Goal: Information Seeking & Learning: Learn about a topic

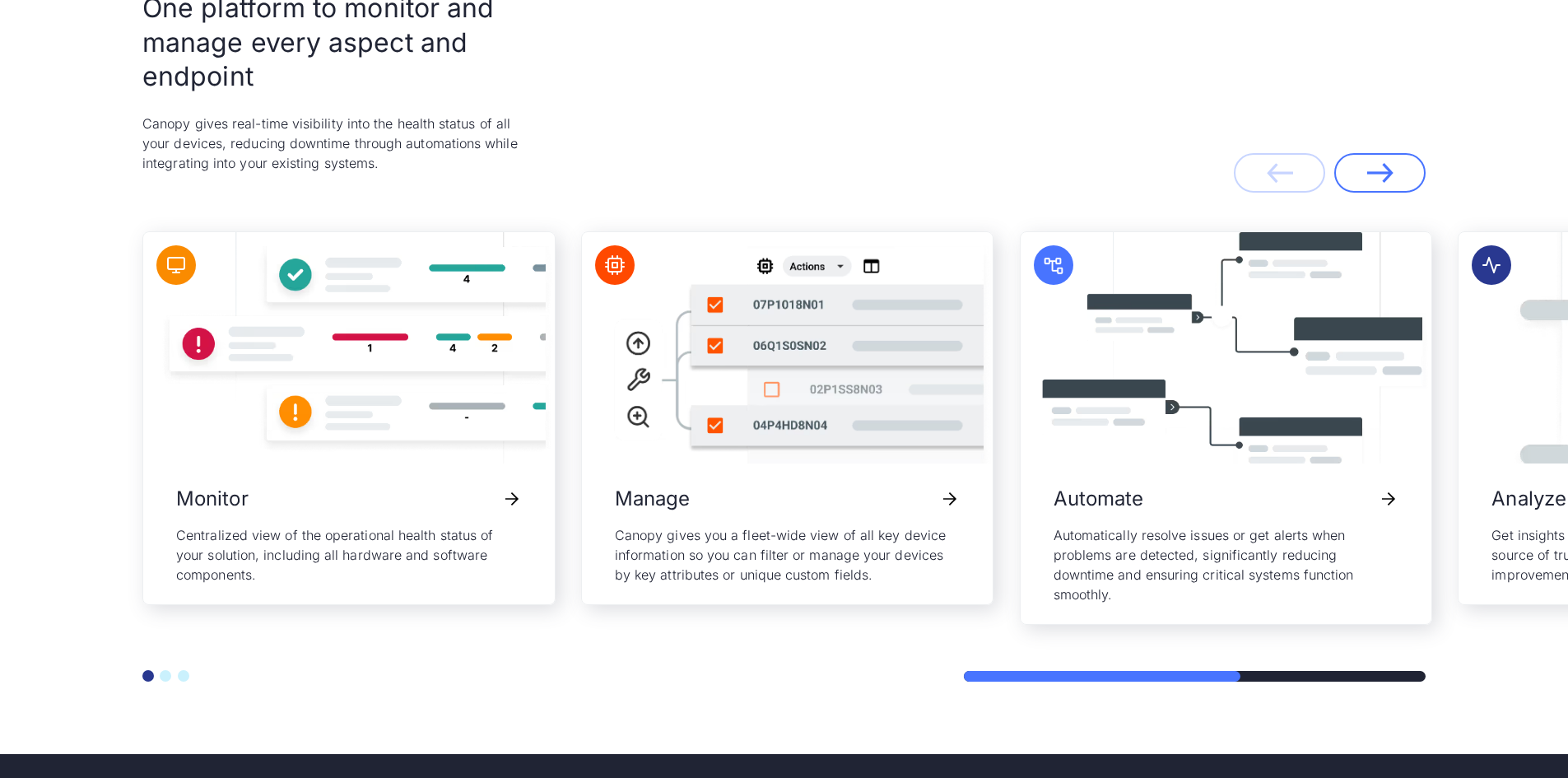
scroll to position [3539, 0]
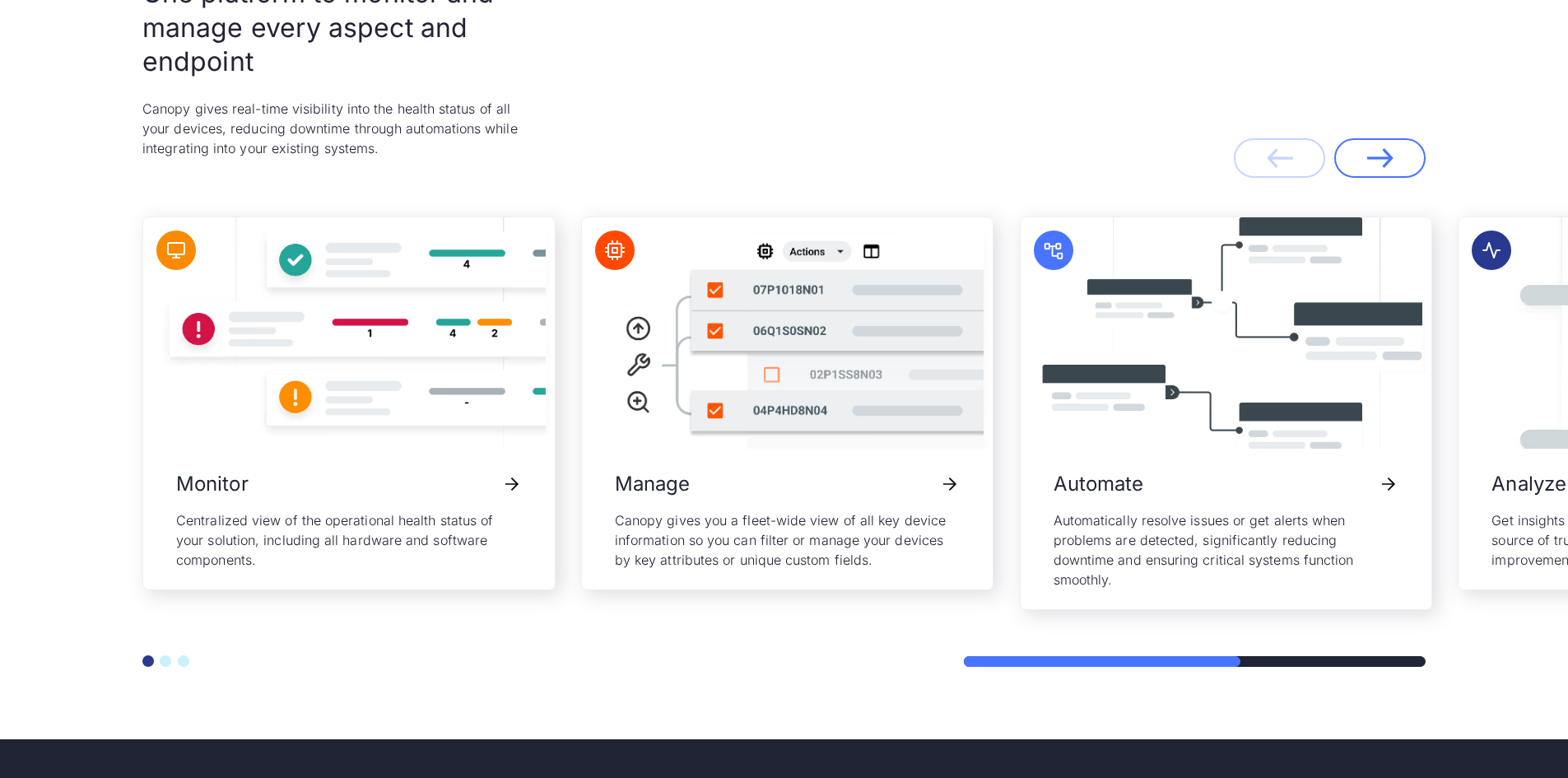
click at [163, 481] on button "Go to slide 2" at bounding box center [165, 660] width 11 height 11
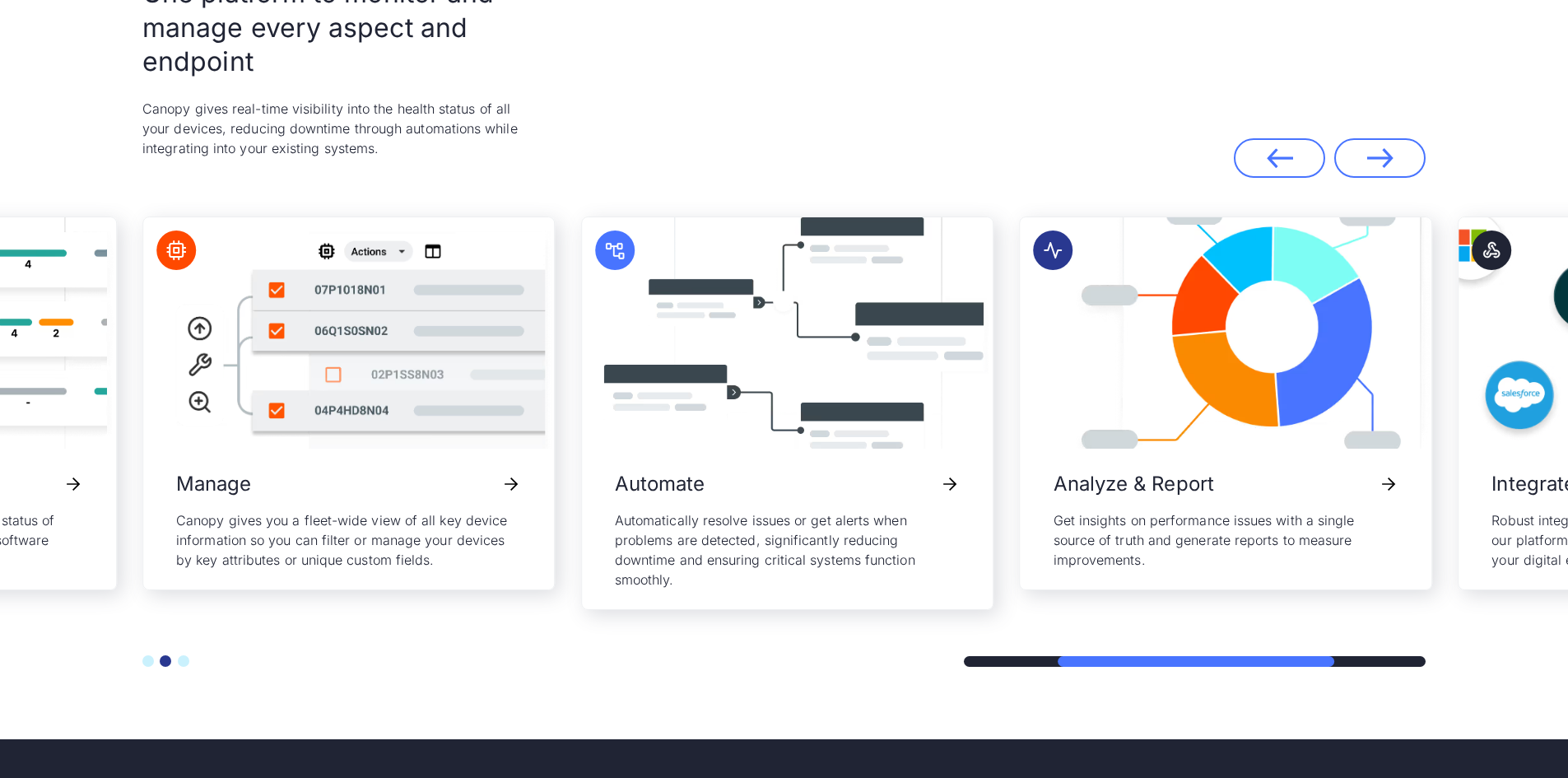
click at [184, 481] on button "Go to slide 3" at bounding box center [183, 660] width 11 height 11
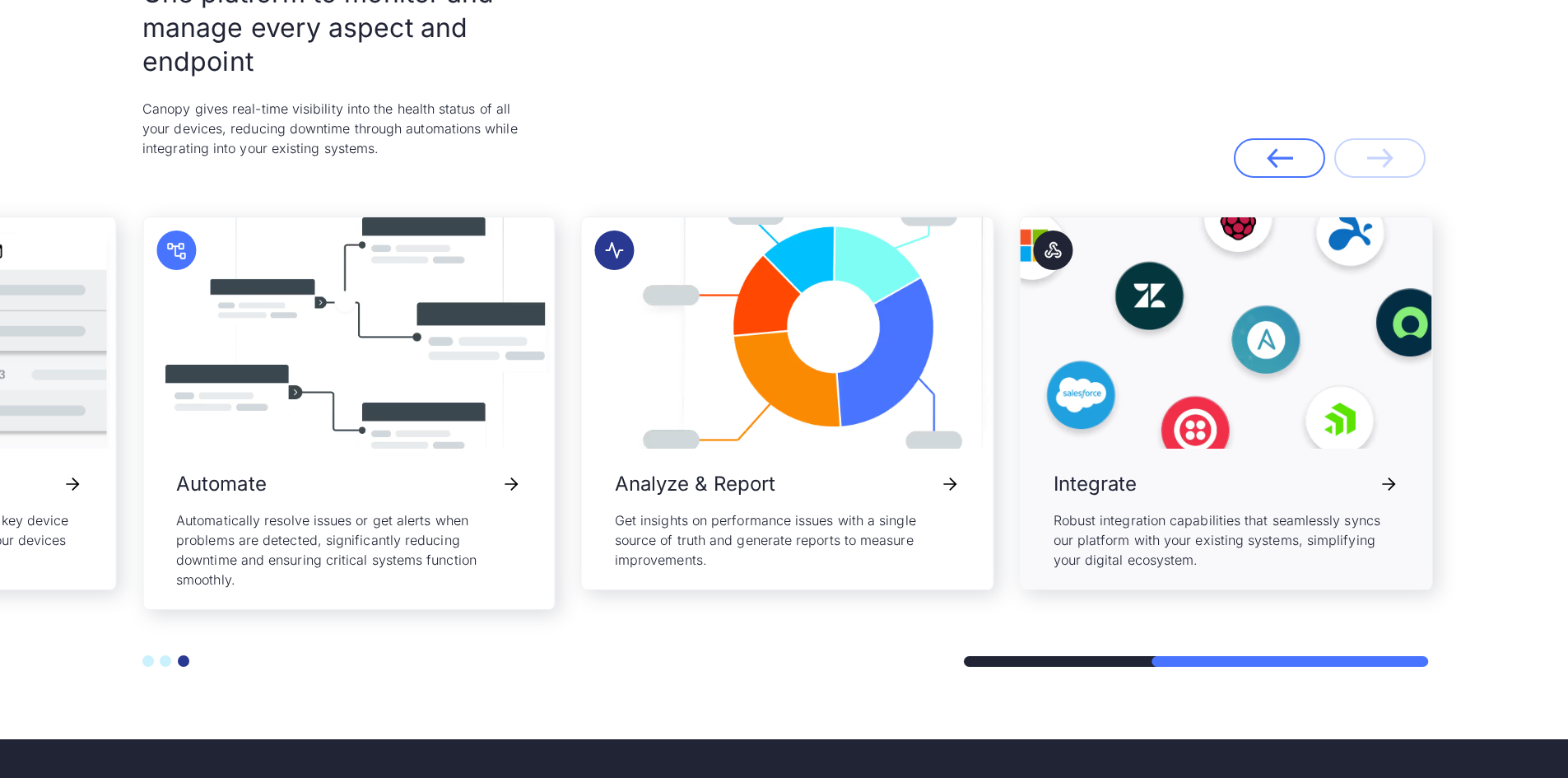
click at [1040, 476] on h3 "Integrate" at bounding box center [1096, 484] width 84 height 31
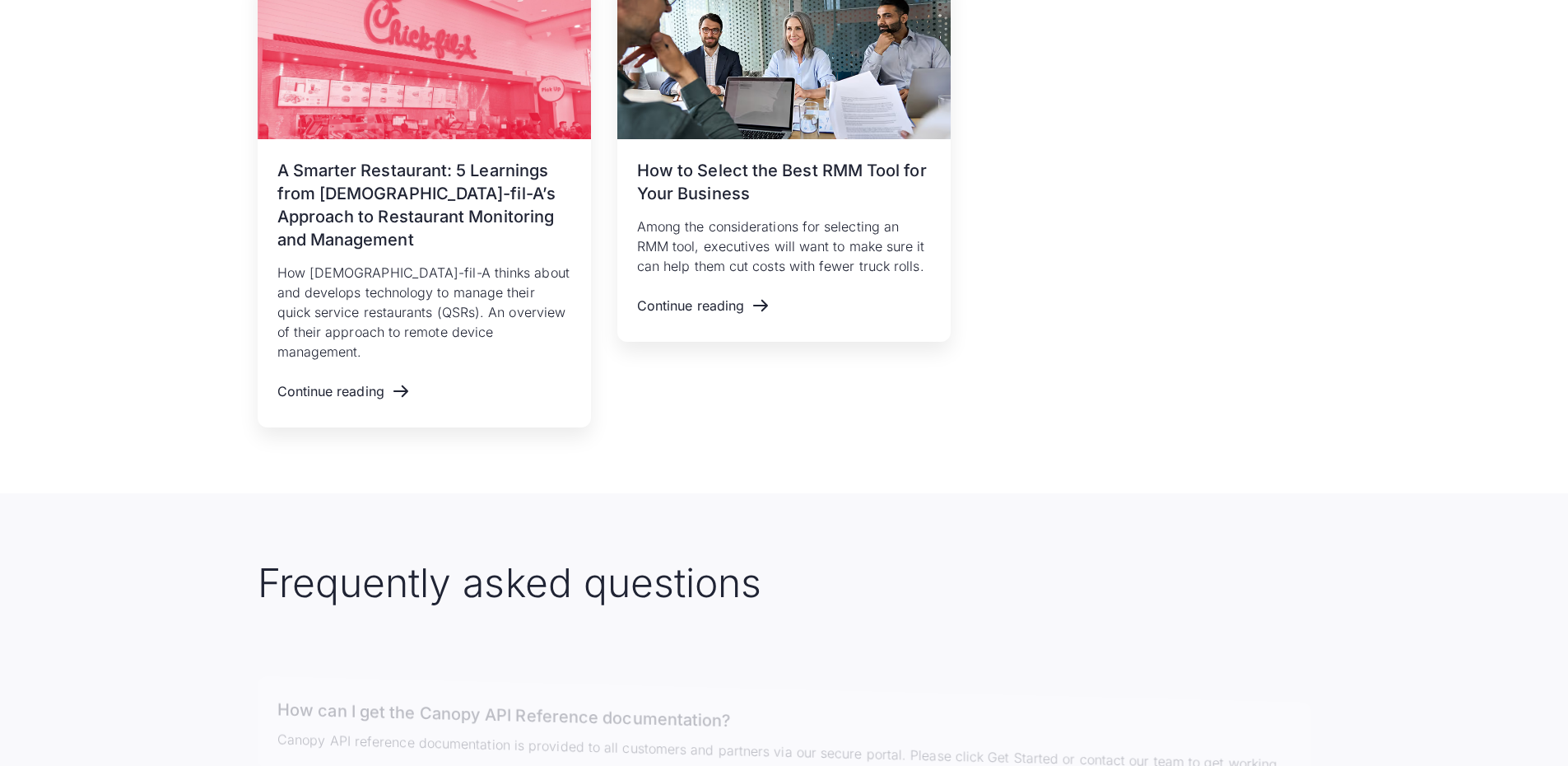
scroll to position [2305, 0]
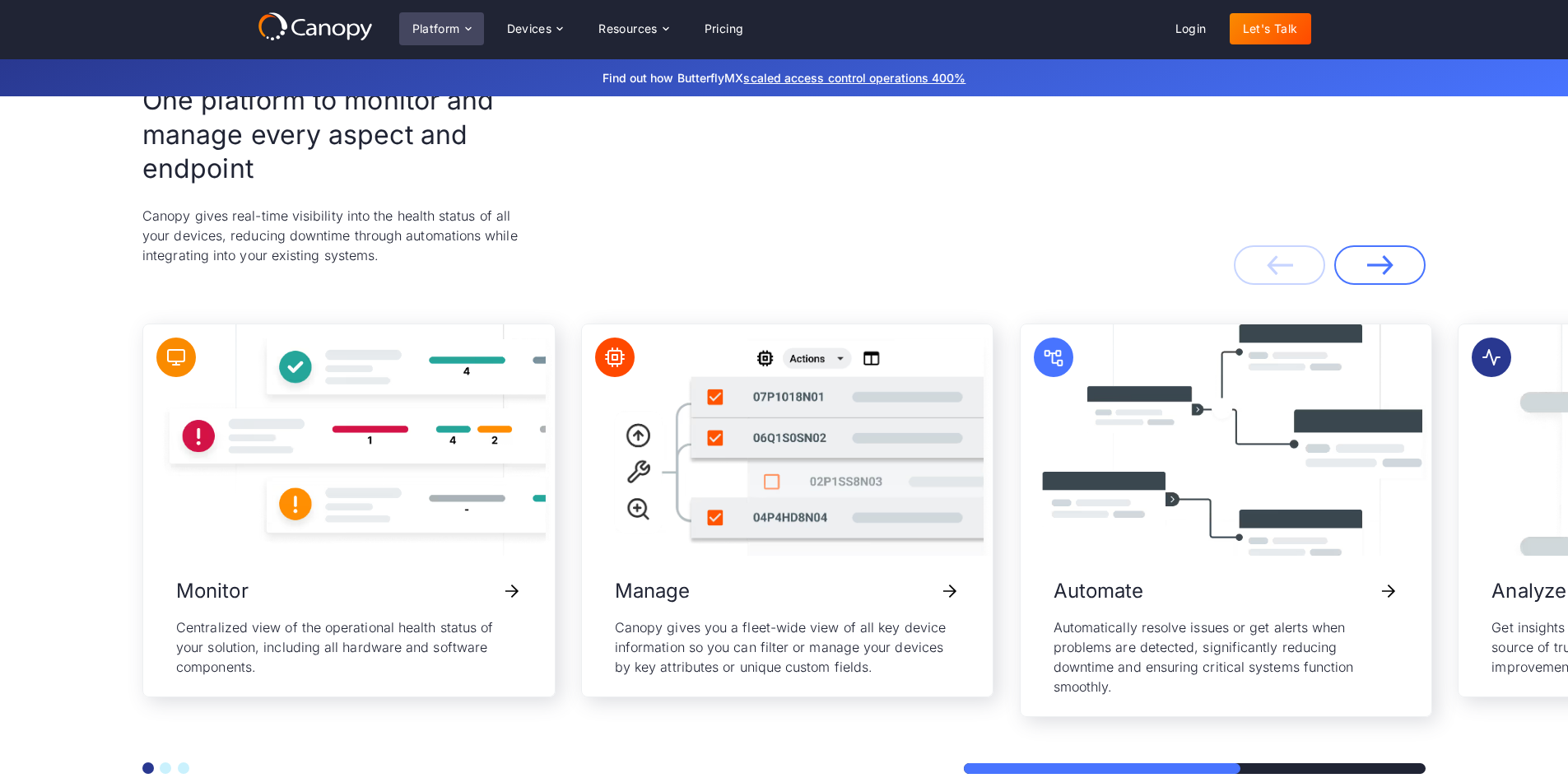
click at [438, 28] on div "Platform" at bounding box center [437, 28] width 48 height 11
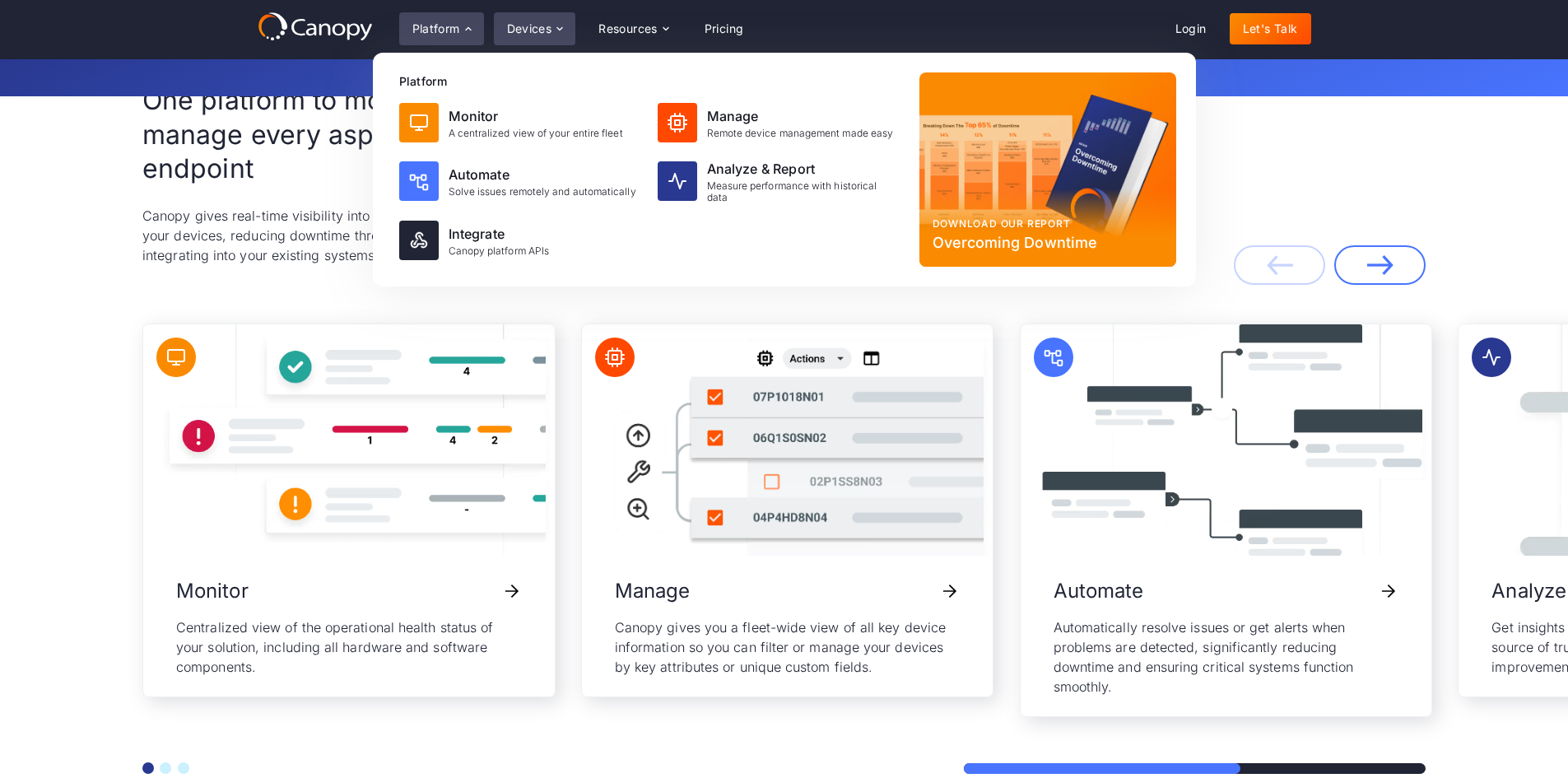
click at [555, 32] on icon at bounding box center [559, 28] width 13 height 13
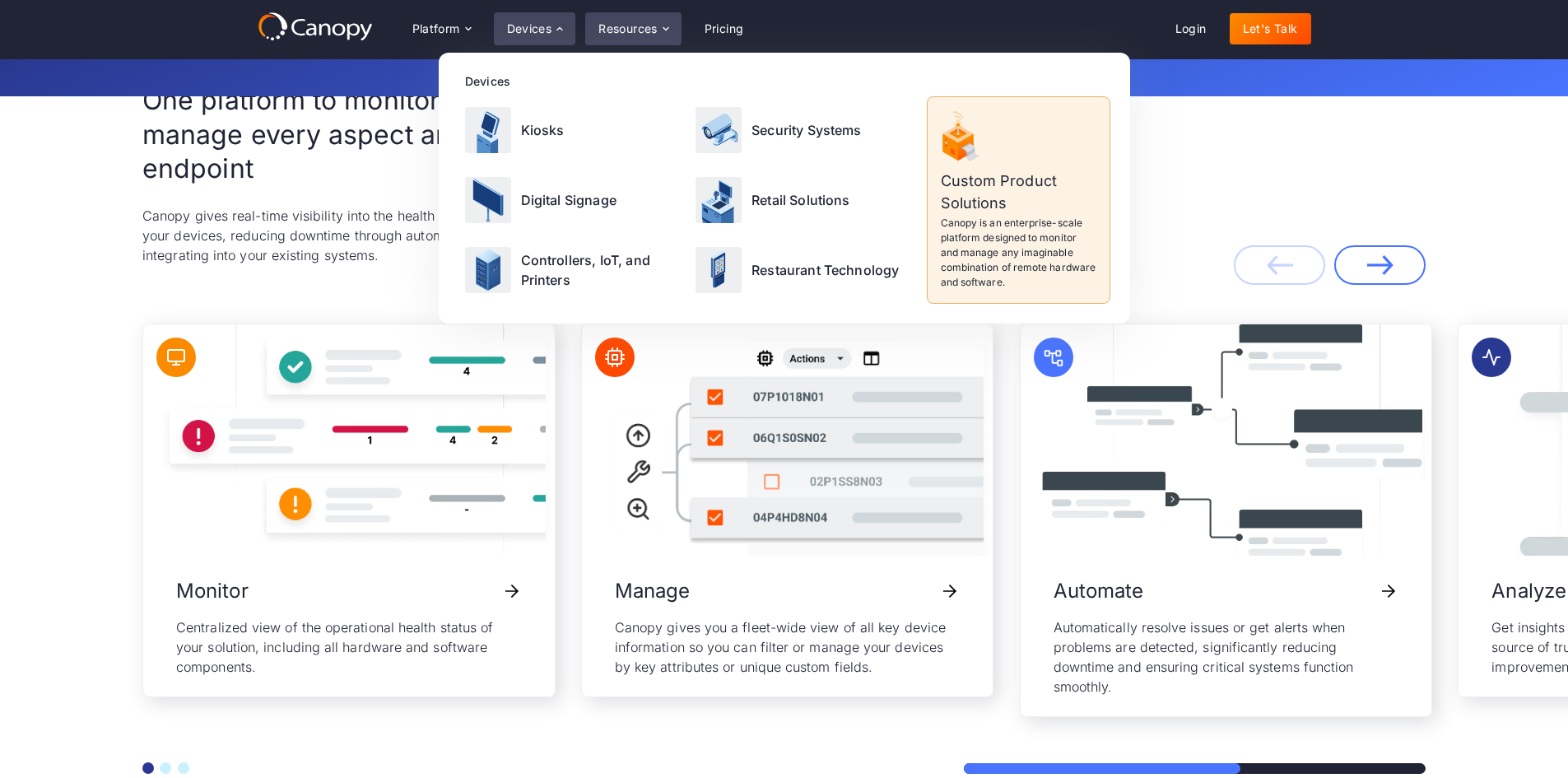
click at [627, 40] on div "Resources" at bounding box center [633, 28] width 95 height 33
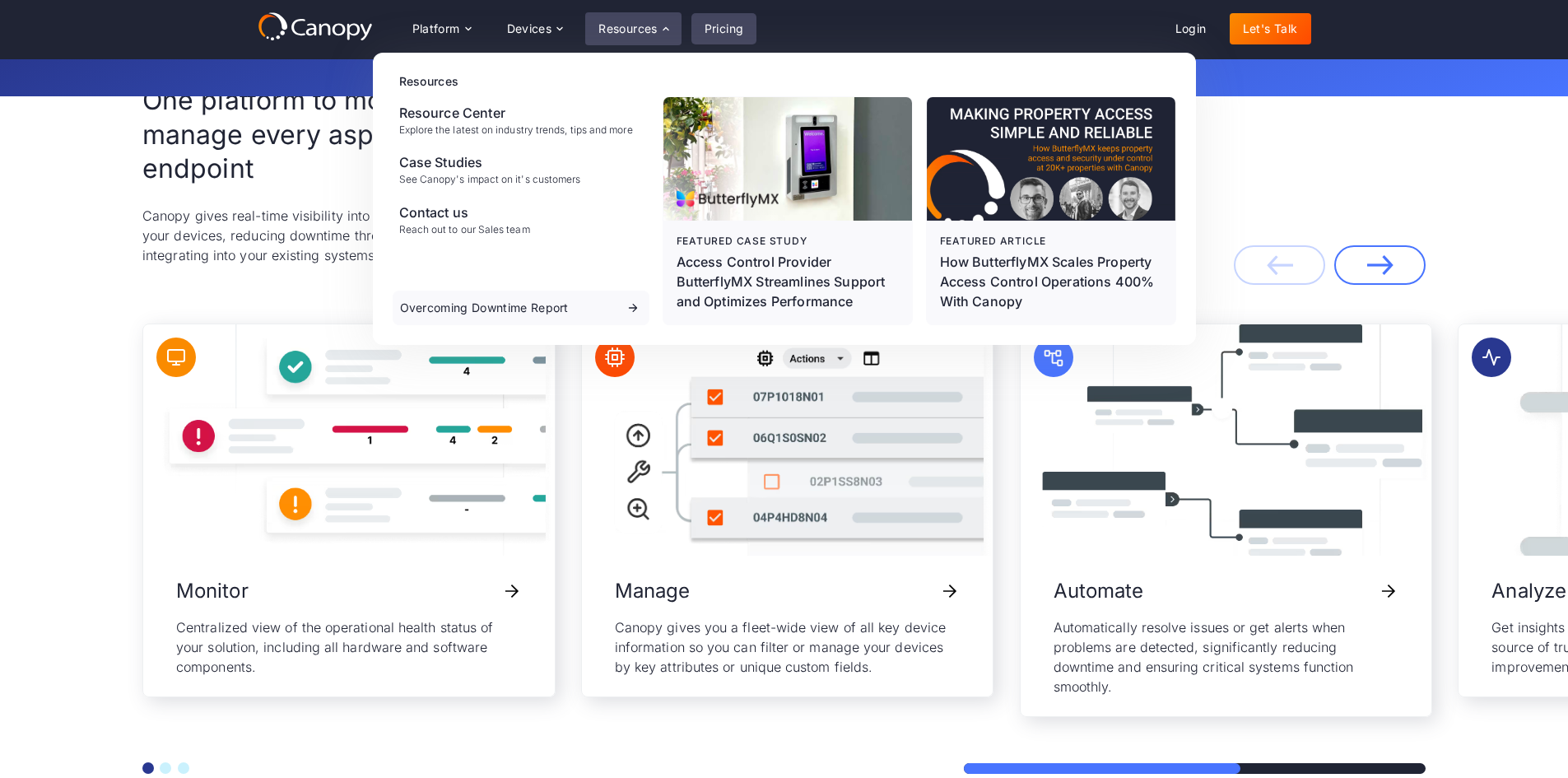
click at [712, 15] on link "Pricing" at bounding box center [724, 28] width 66 height 31
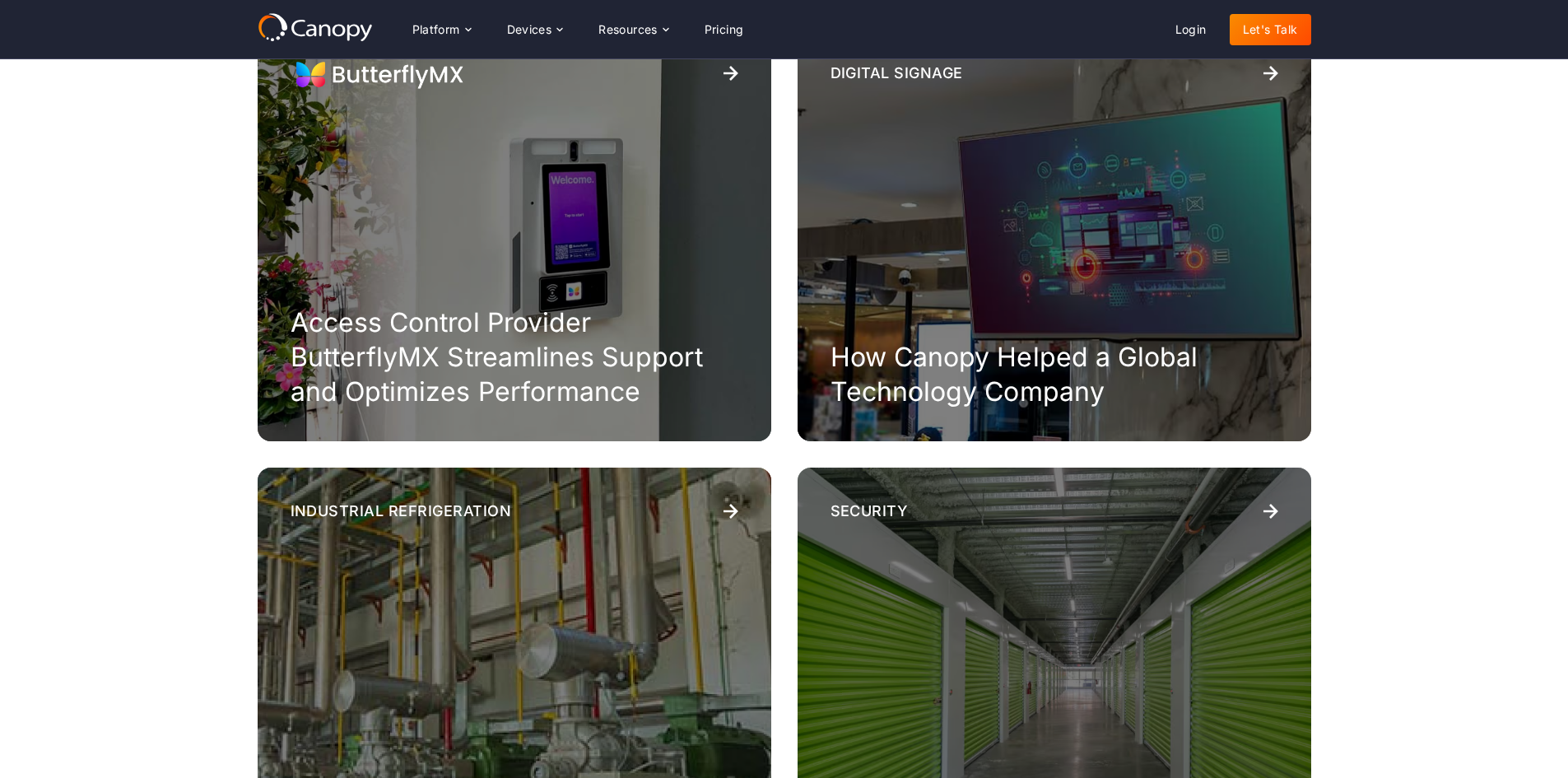
scroll to position [247, 0]
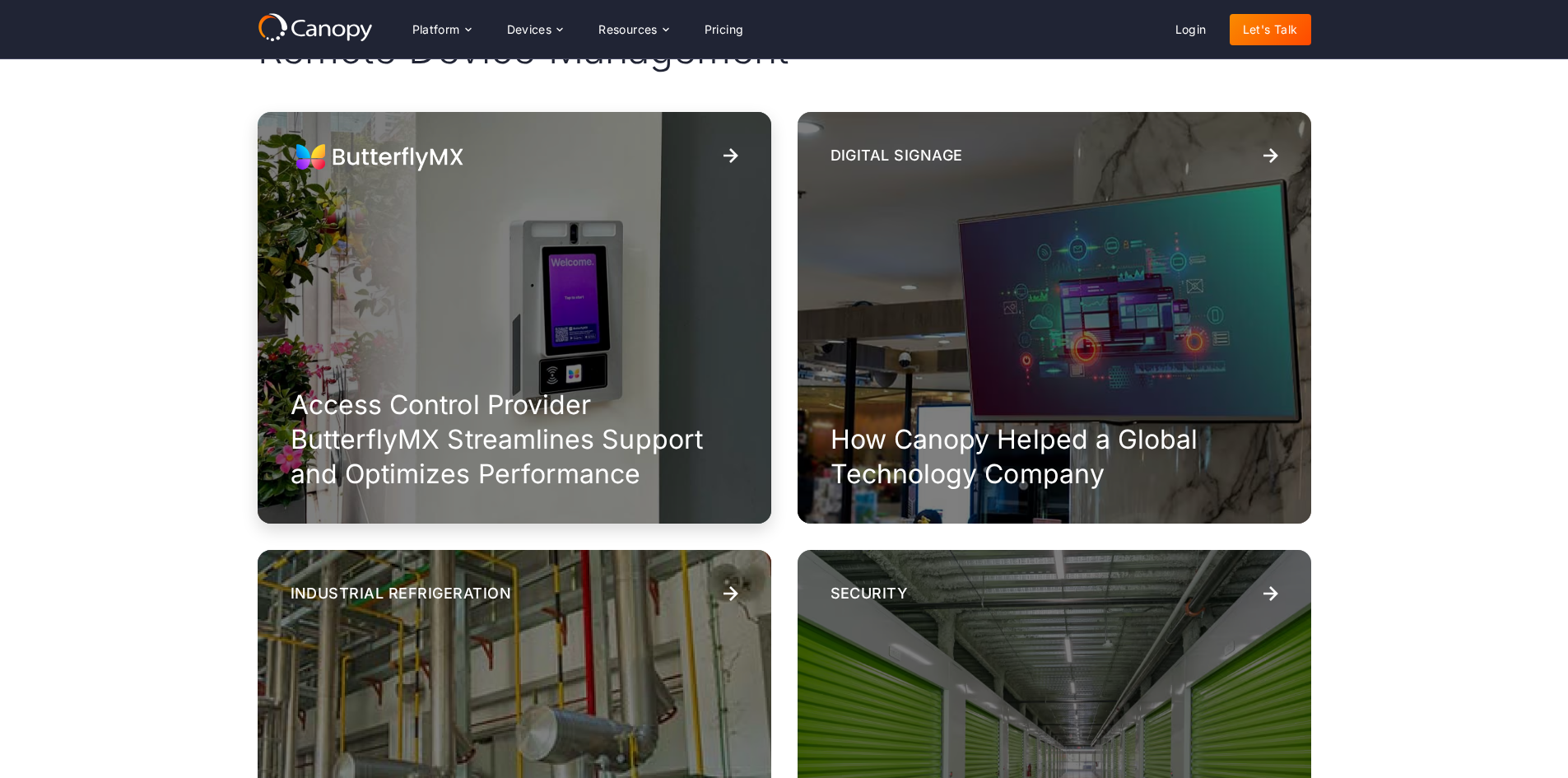
click at [390, 463] on h3 "Access Control Provider ButterflyMX Streamlines Support and Optimizes Performan…" at bounding box center [514, 439] width 448 height 103
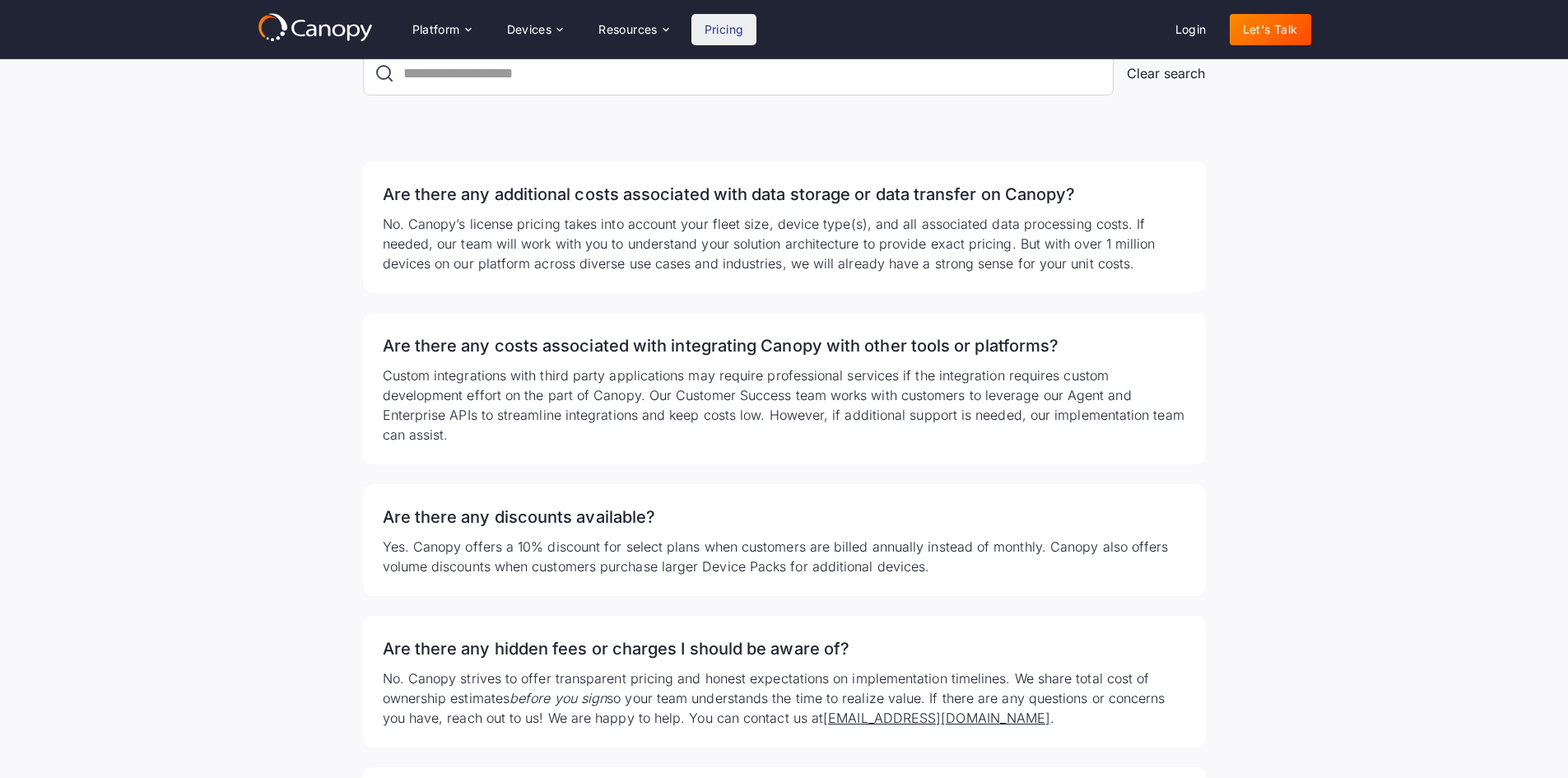
scroll to position [2470, 0]
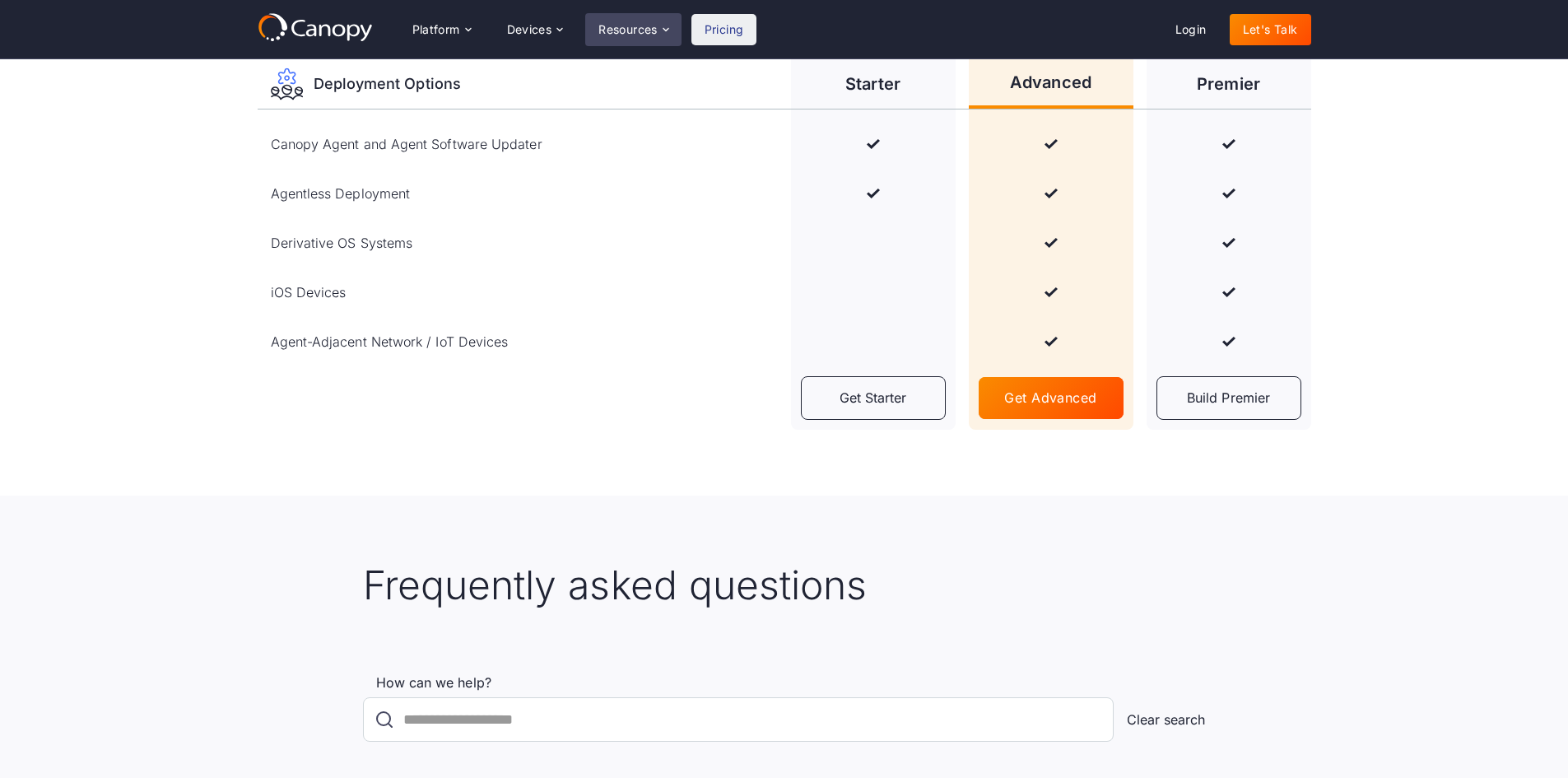
click at [660, 25] on div "Resources" at bounding box center [633, 29] width 95 height 33
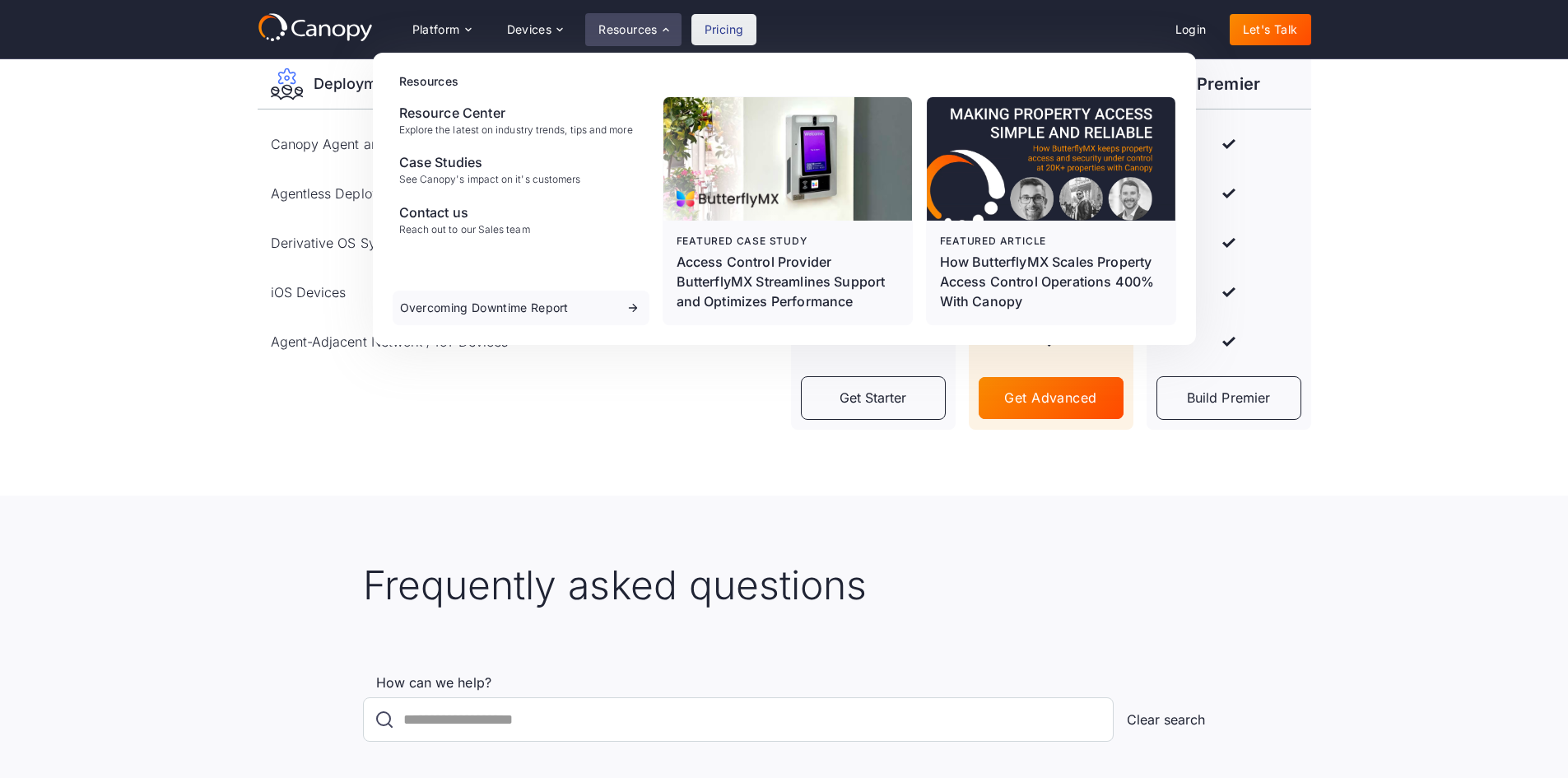
click at [340, 30] on icon at bounding box center [315, 27] width 115 height 29
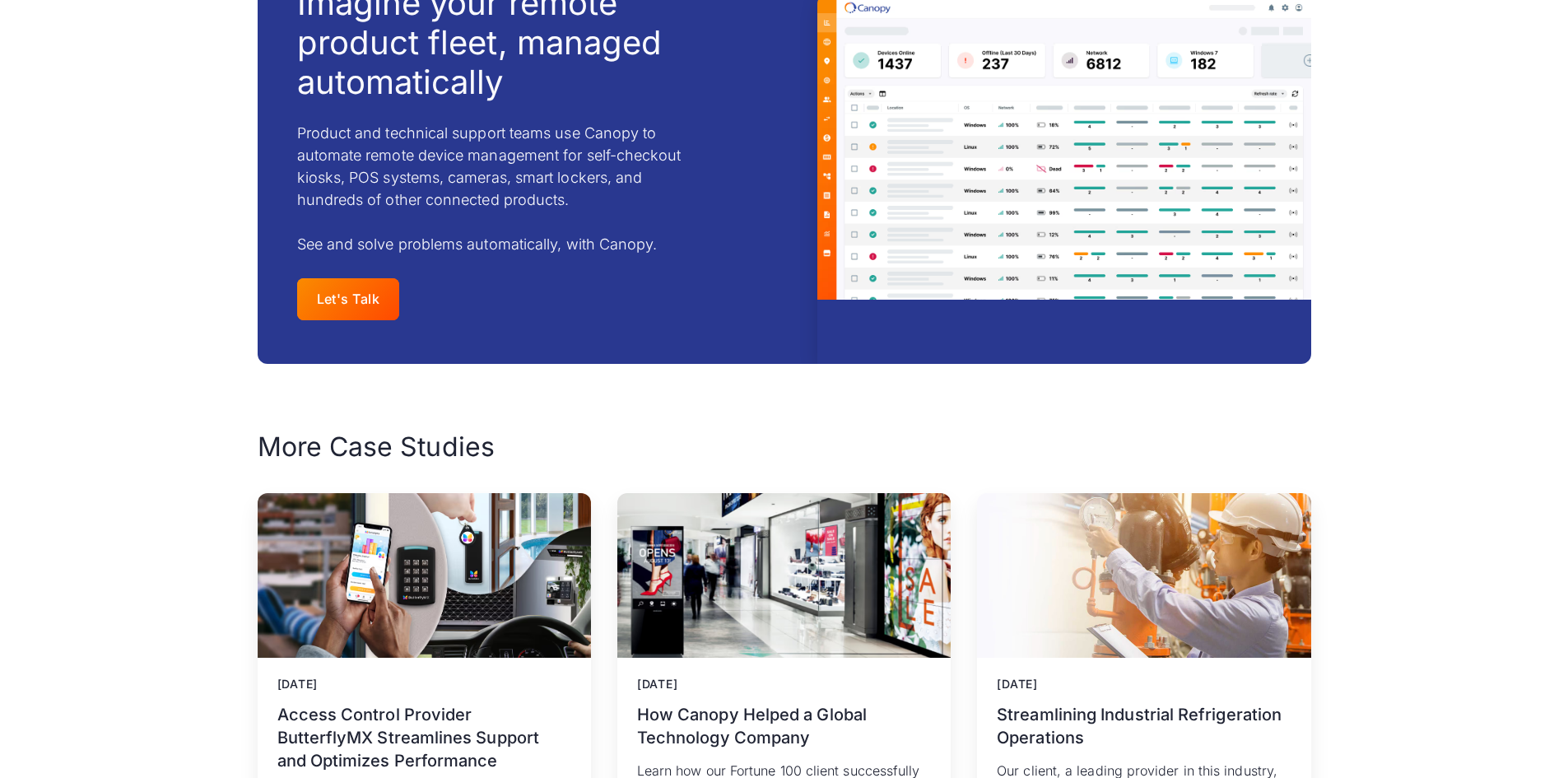
scroll to position [3210, 0]
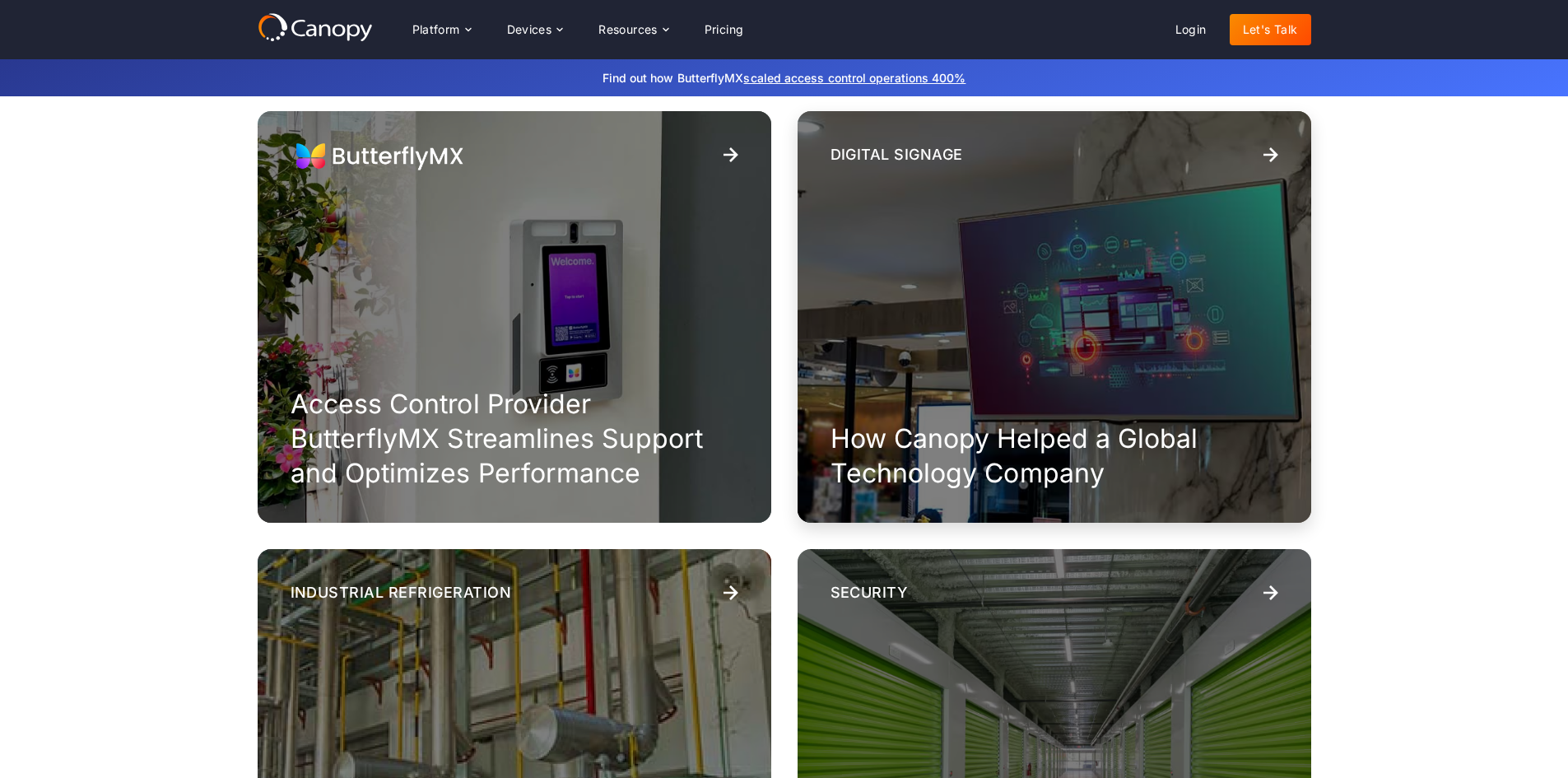
click at [960, 463] on h3 "How Canopy Helped a Global Technology Company" at bounding box center [1054, 455] width 448 height 68
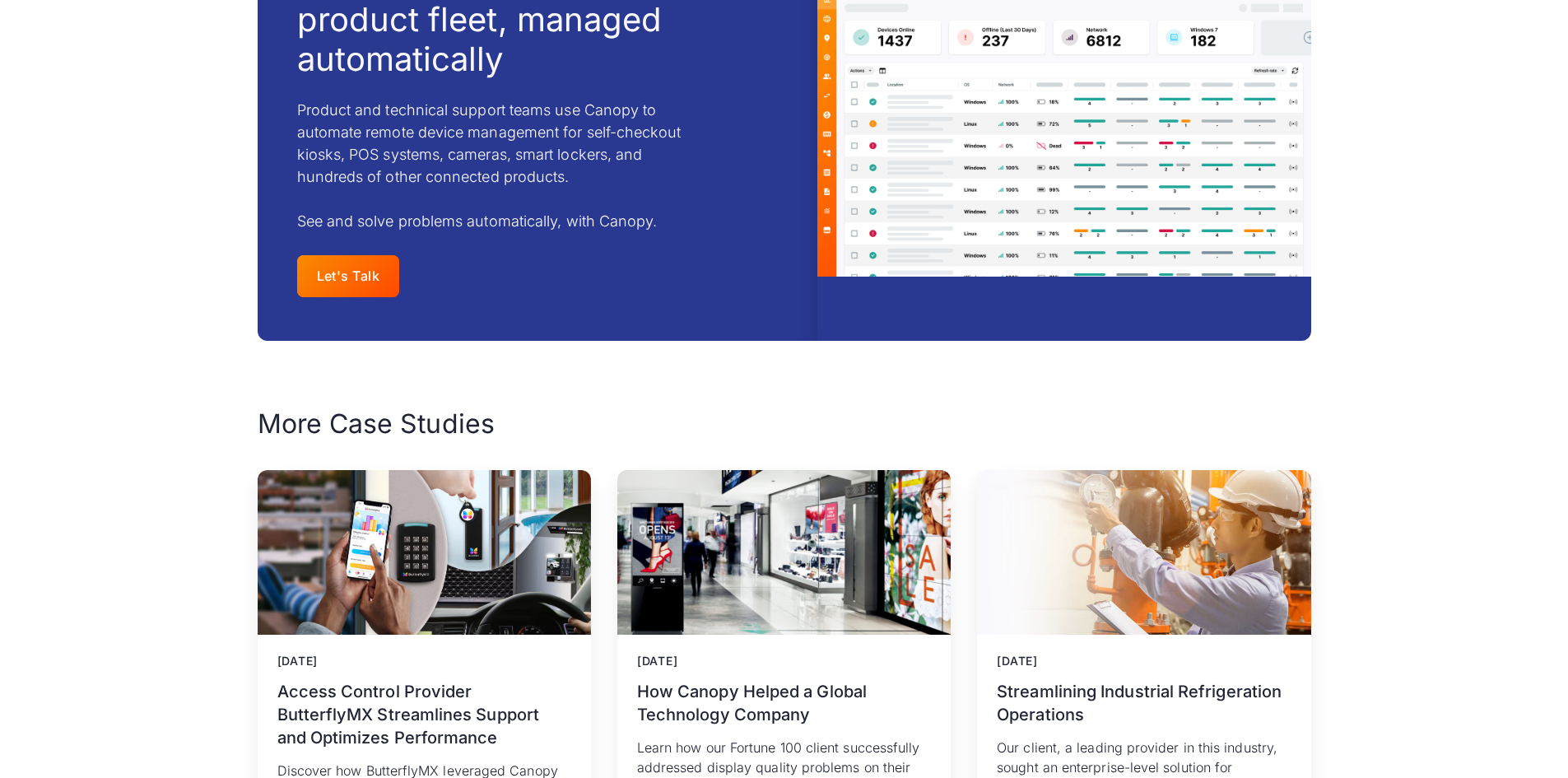
scroll to position [2222, 0]
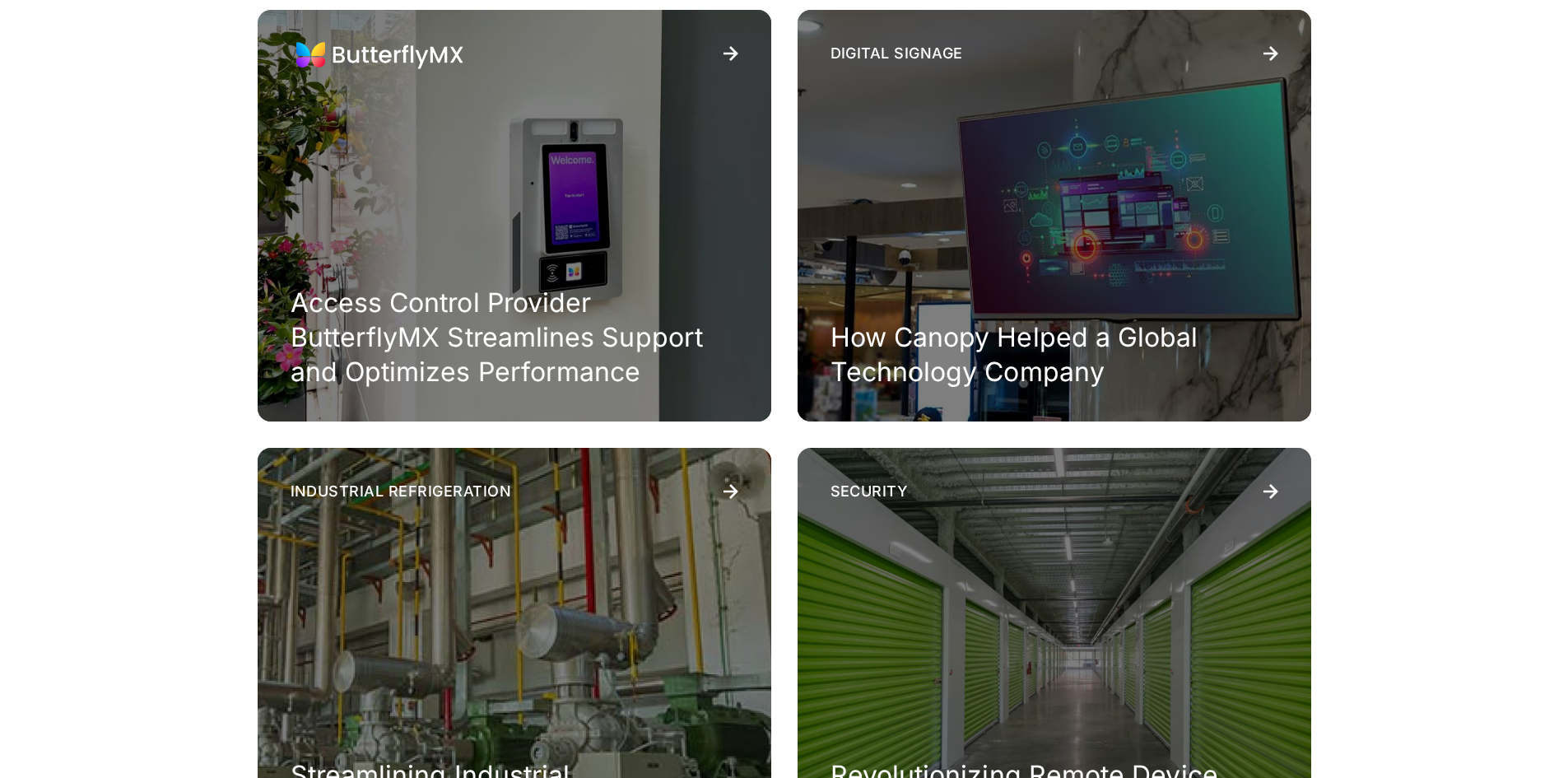
scroll to position [578, 0]
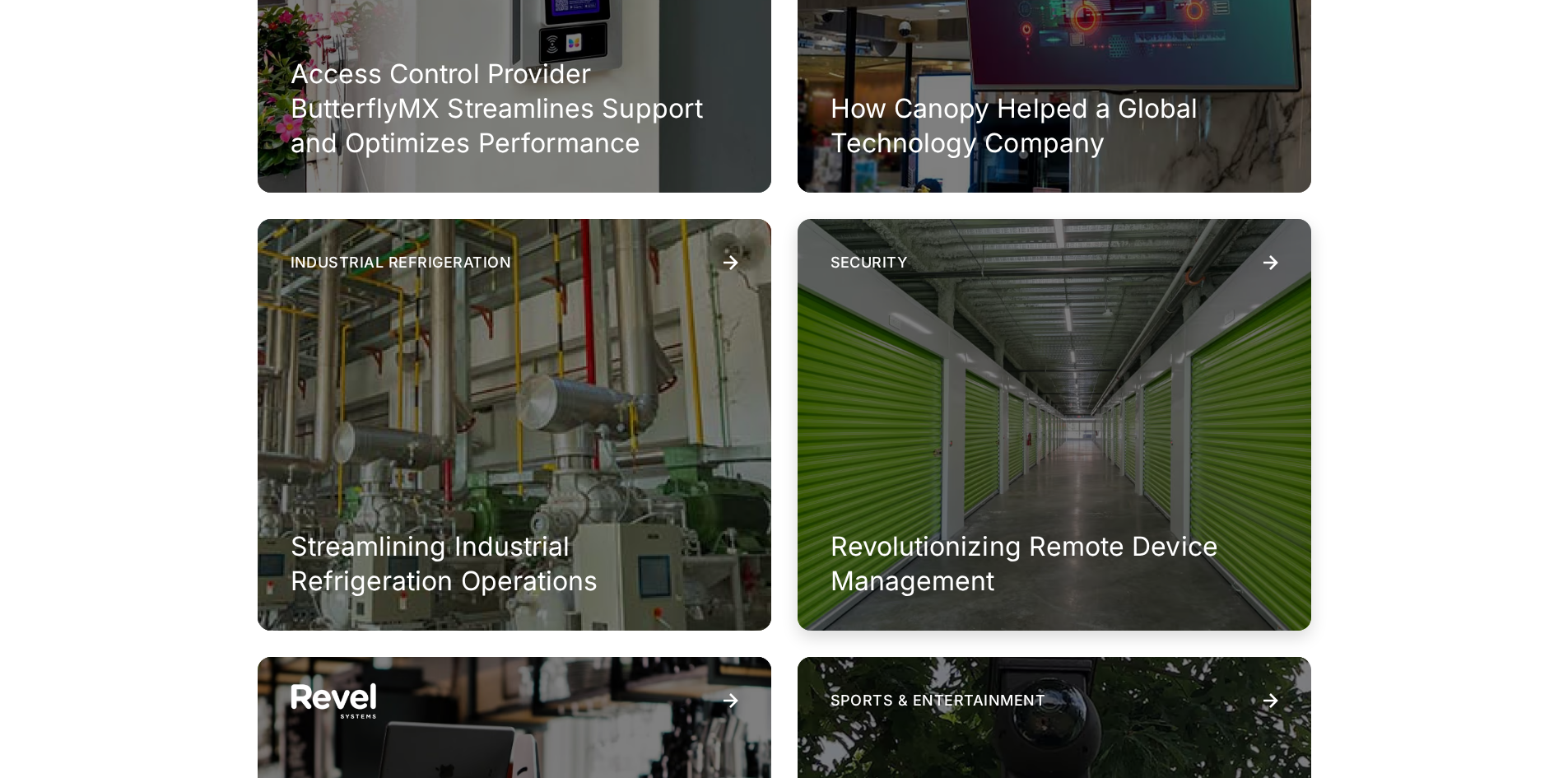
click at [1129, 532] on h3 "Revolutionizing Remote Device Management" at bounding box center [1054, 563] width 448 height 68
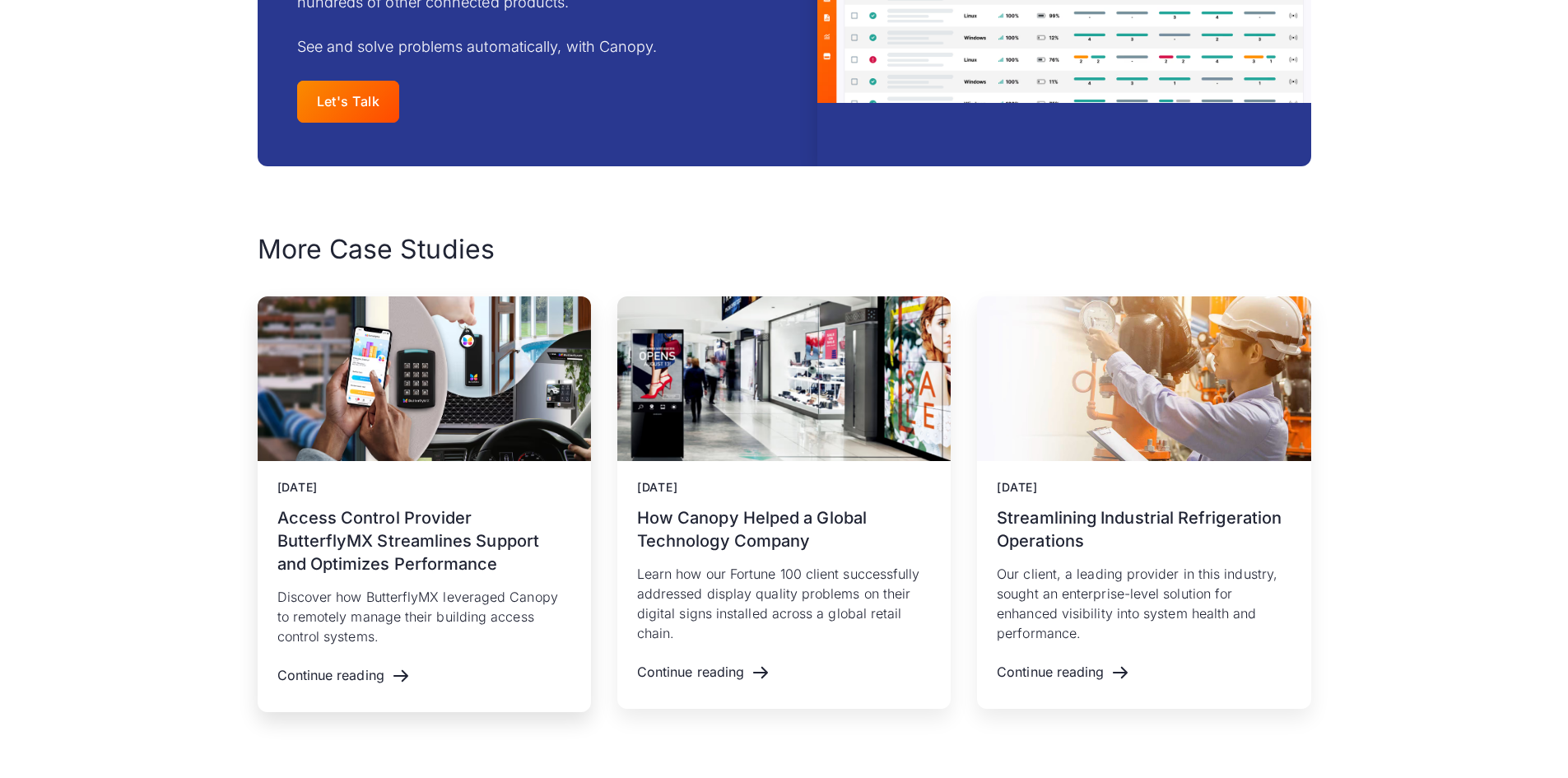
scroll to position [3293, 0]
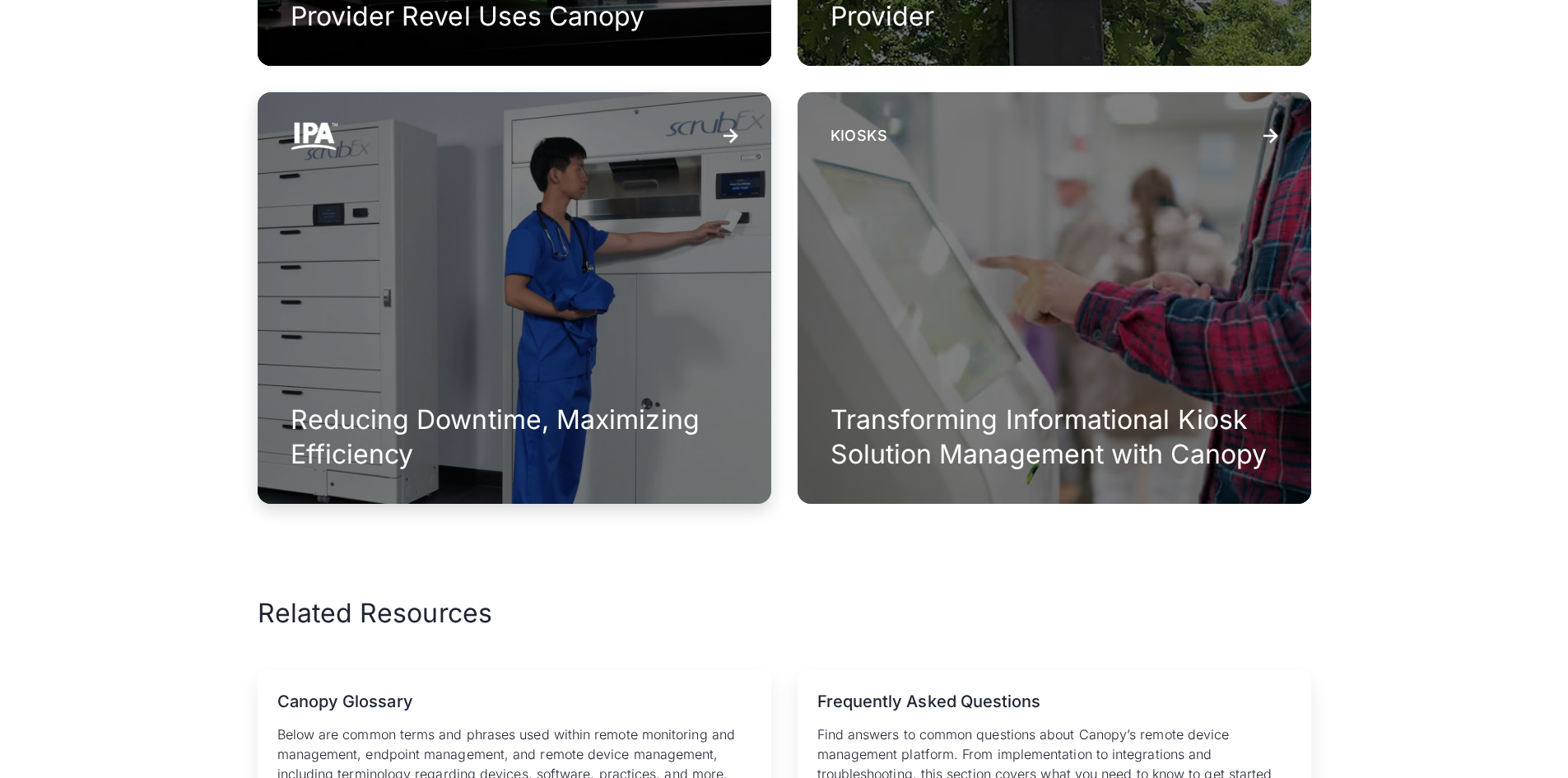
scroll to position [1813, 0]
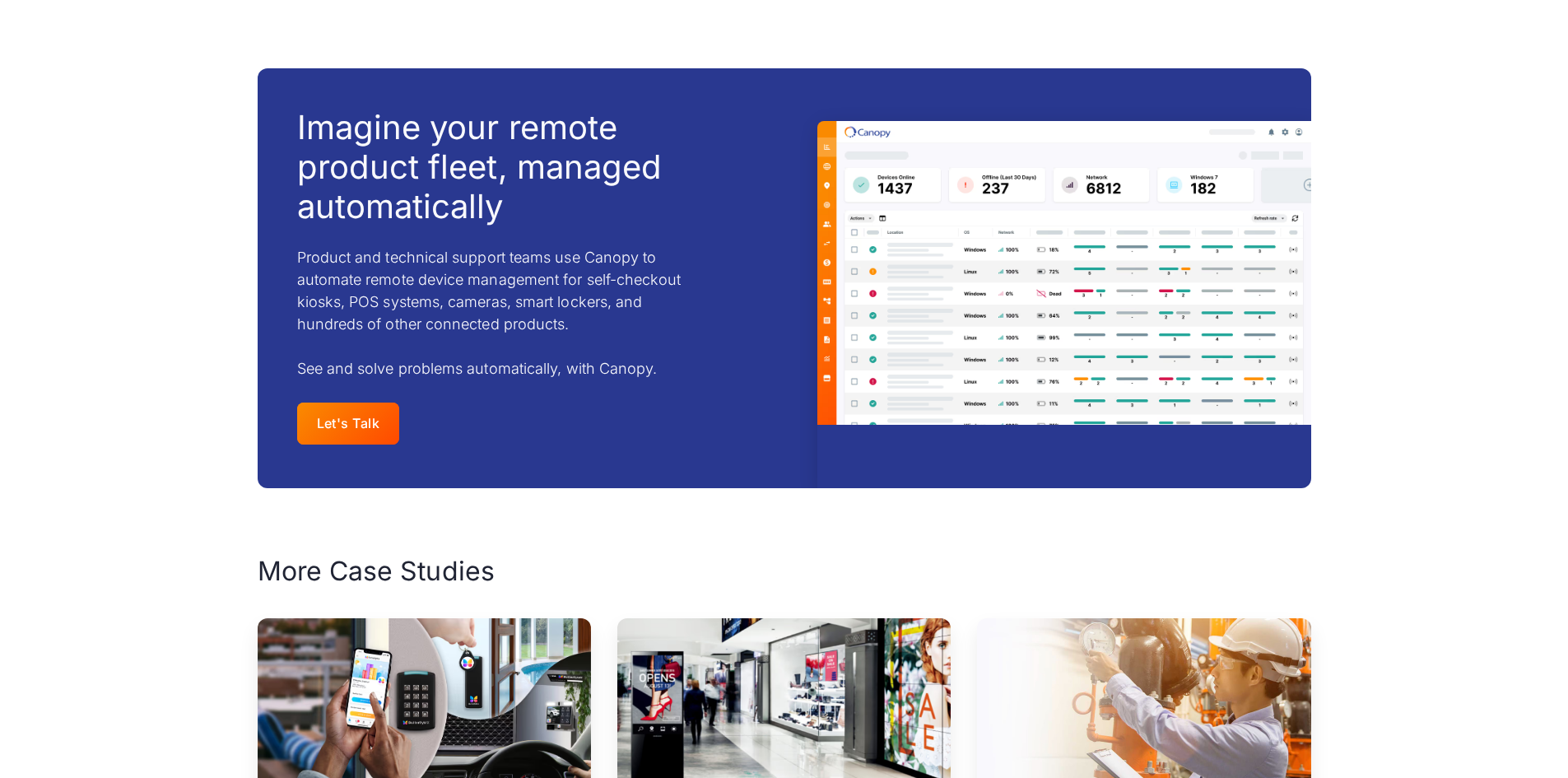
scroll to position [3128, 0]
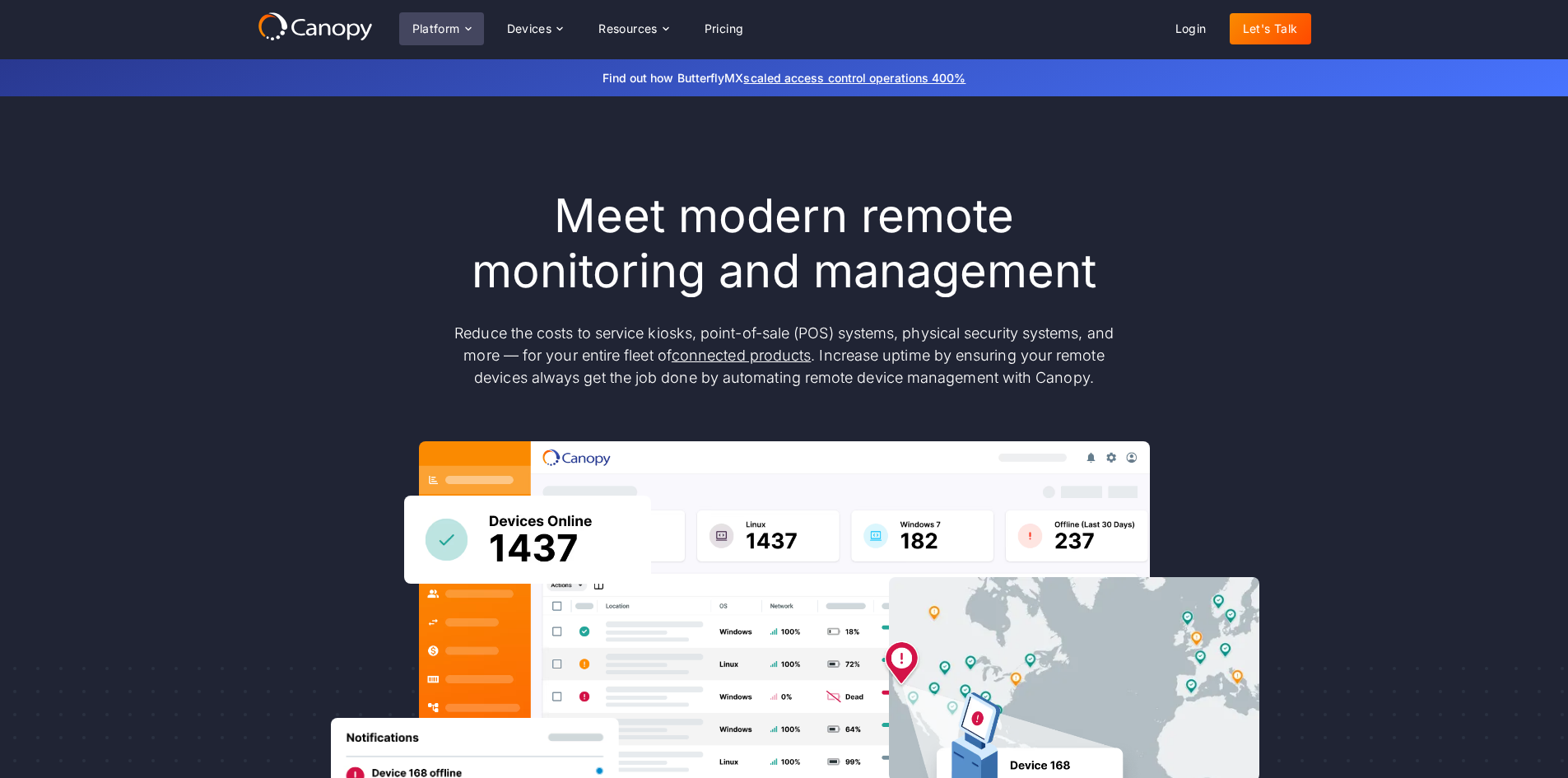
click at [424, 15] on div "Platform" at bounding box center [441, 28] width 85 height 33
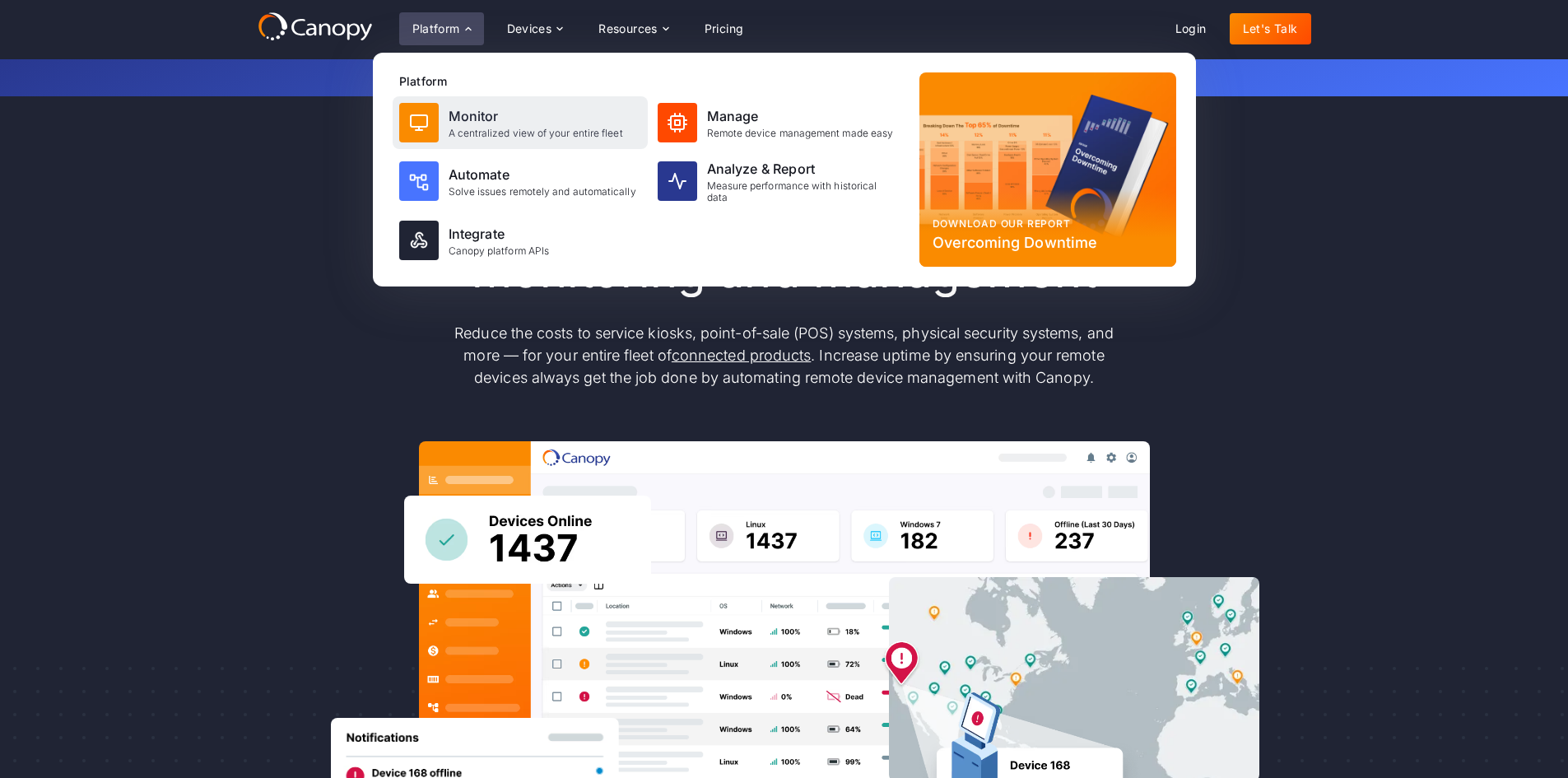
click at [486, 126] on div "Monitor A centralized view of your entire fleet" at bounding box center [536, 123] width 175 height 33
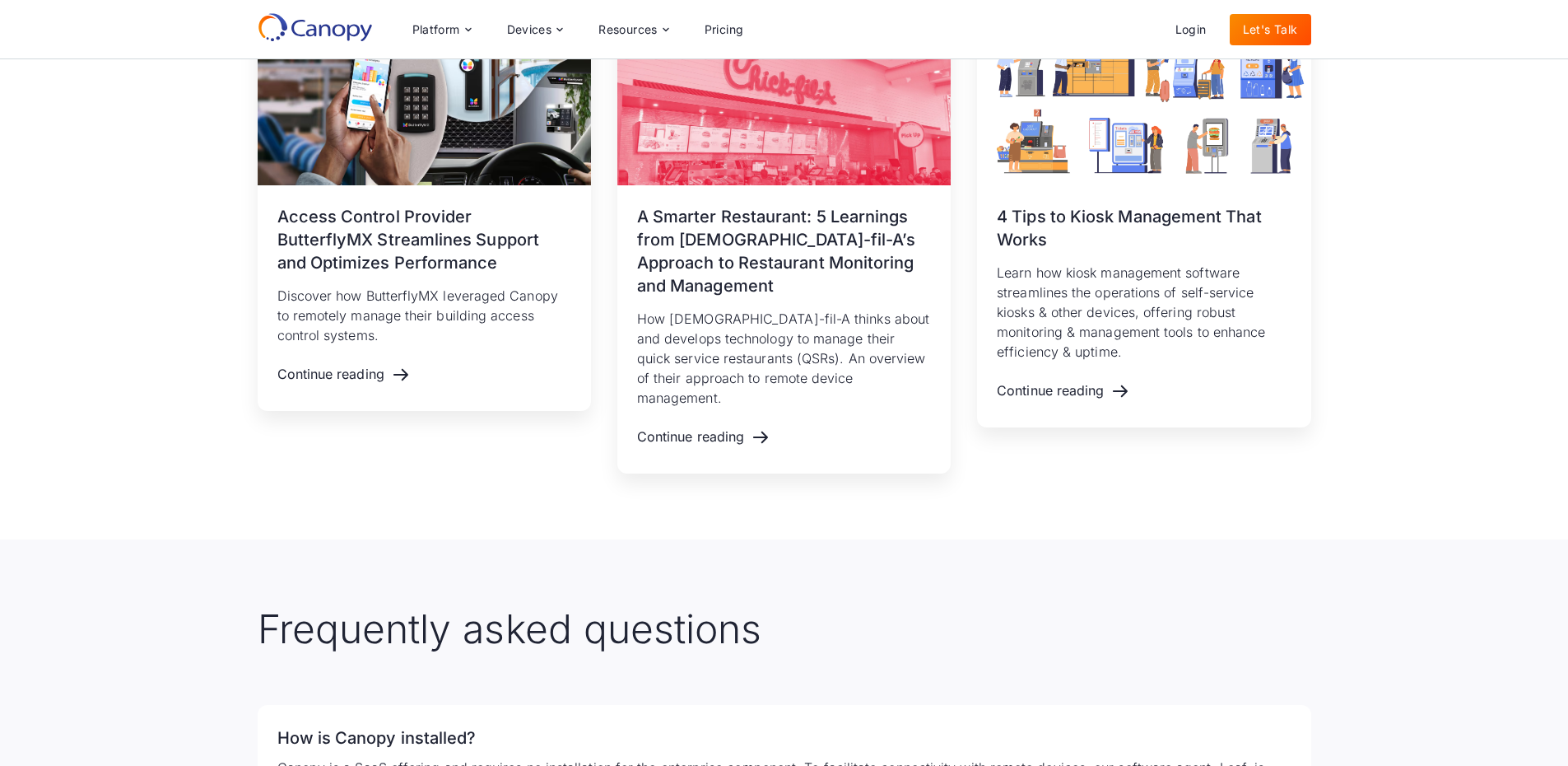
scroll to position [2222, 0]
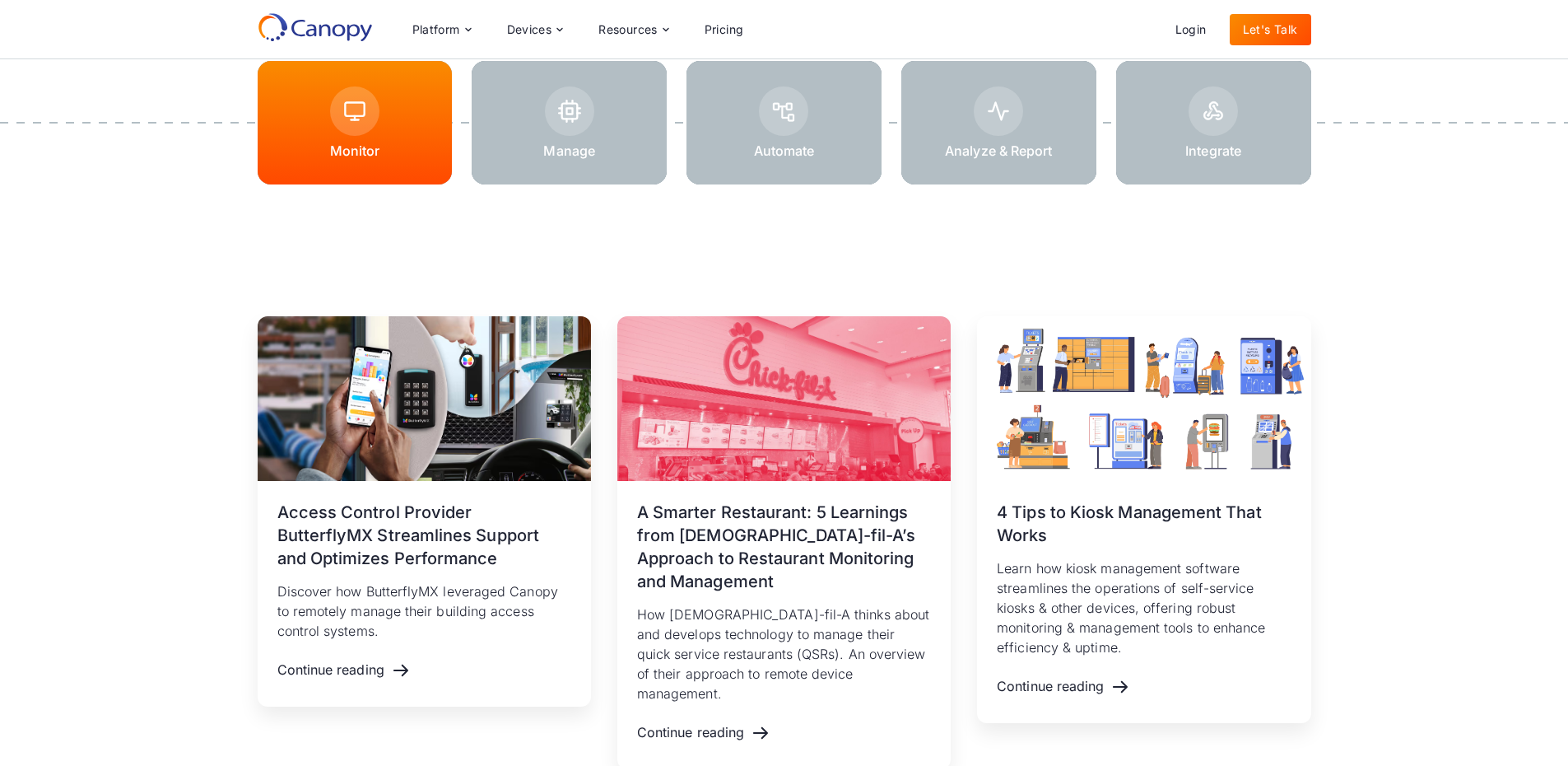
click at [506, 135] on div at bounding box center [569, 123] width 195 height 124
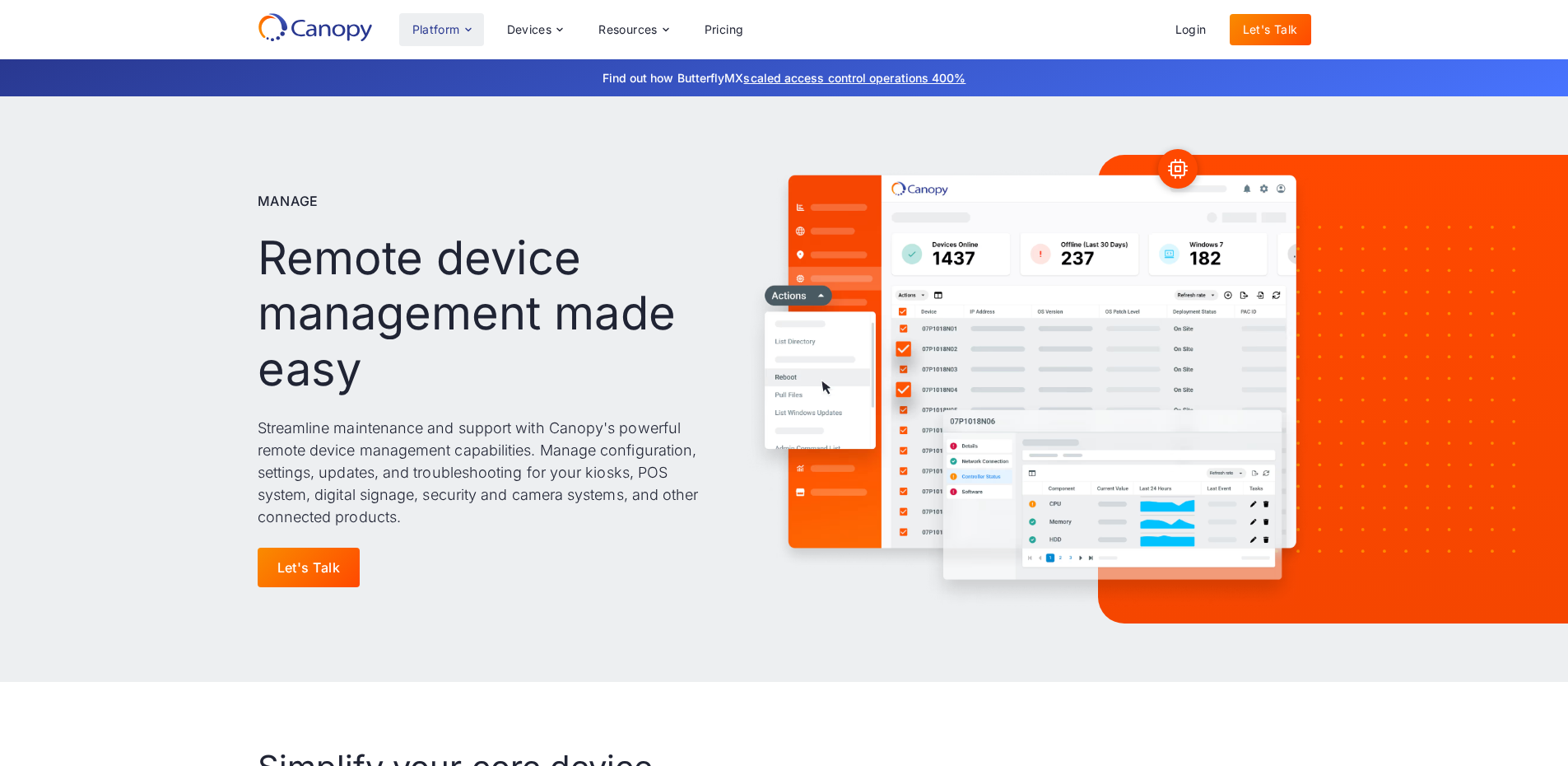
click at [454, 34] on div "Platform" at bounding box center [437, 29] width 48 height 11
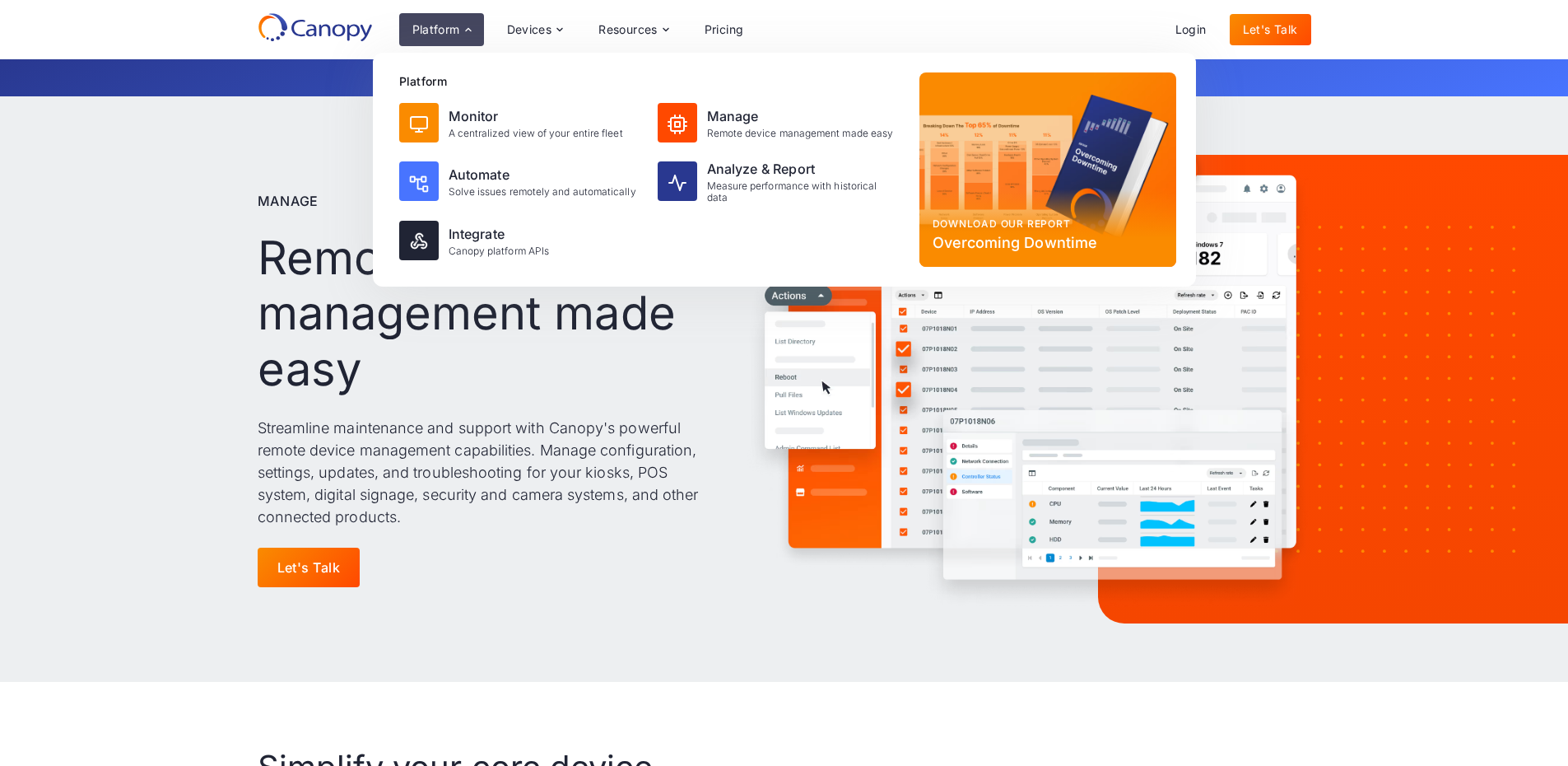
click at [132, 386] on div "Manage Remote device management made easy Streamline maintenance and support wi…" at bounding box center [784, 389] width 1568 height 585
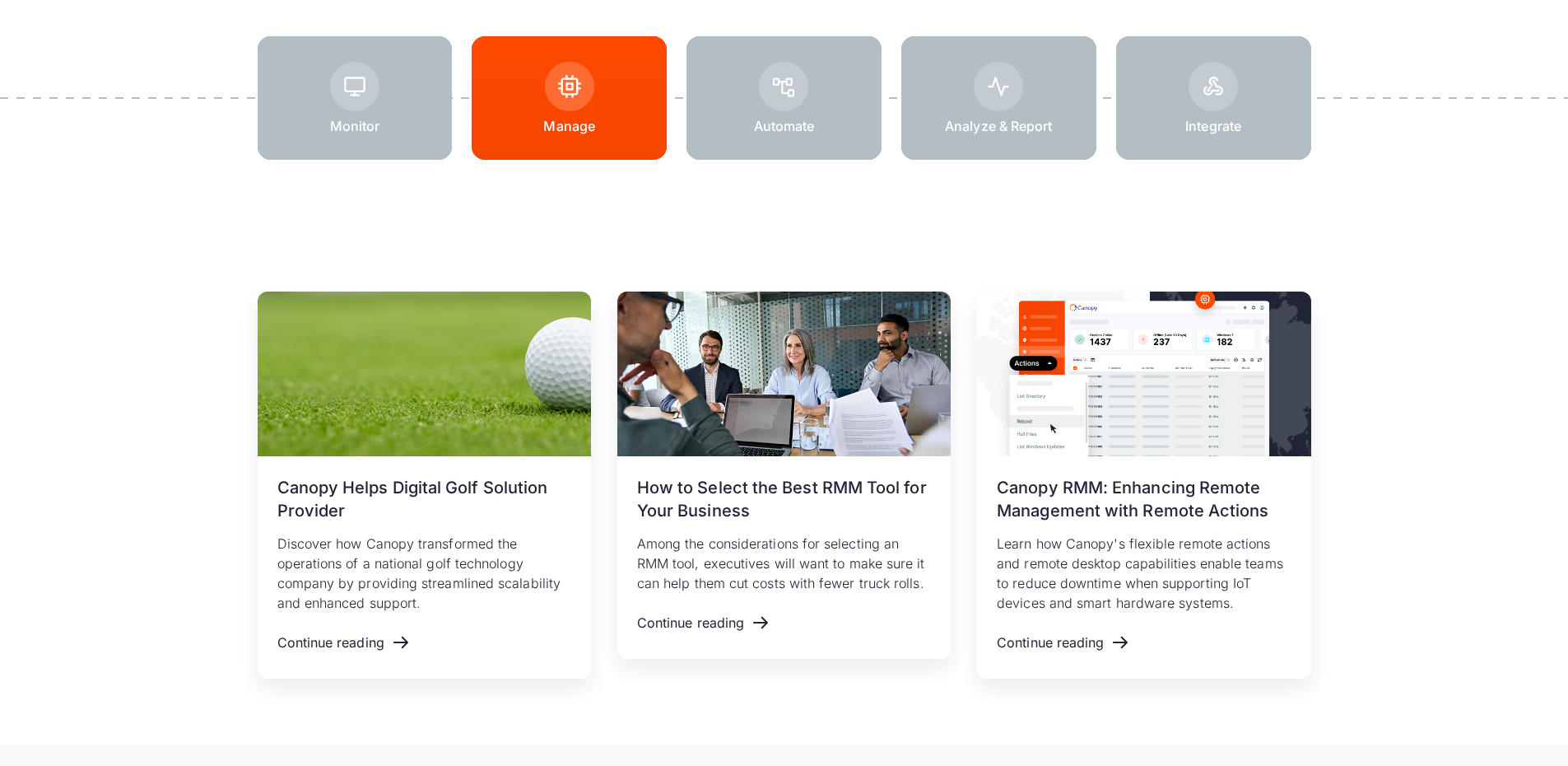
scroll to position [2470, 0]
click at [841, 82] on div at bounding box center [784, 97] width 195 height 124
